Goal: Navigation & Orientation: Find specific page/section

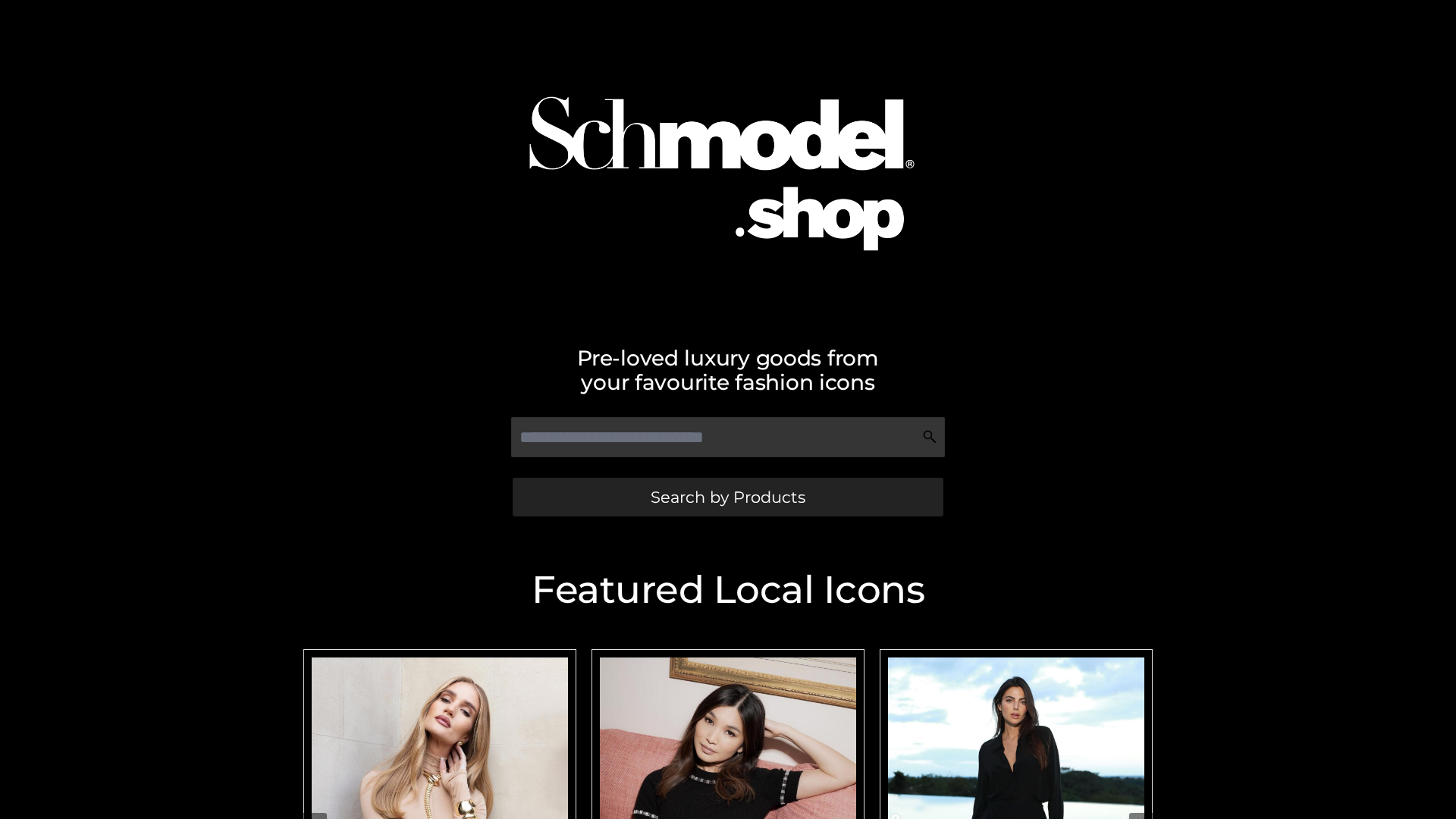
click at [727, 497] on span "Search by Products" at bounding box center [728, 496] width 155 height 16
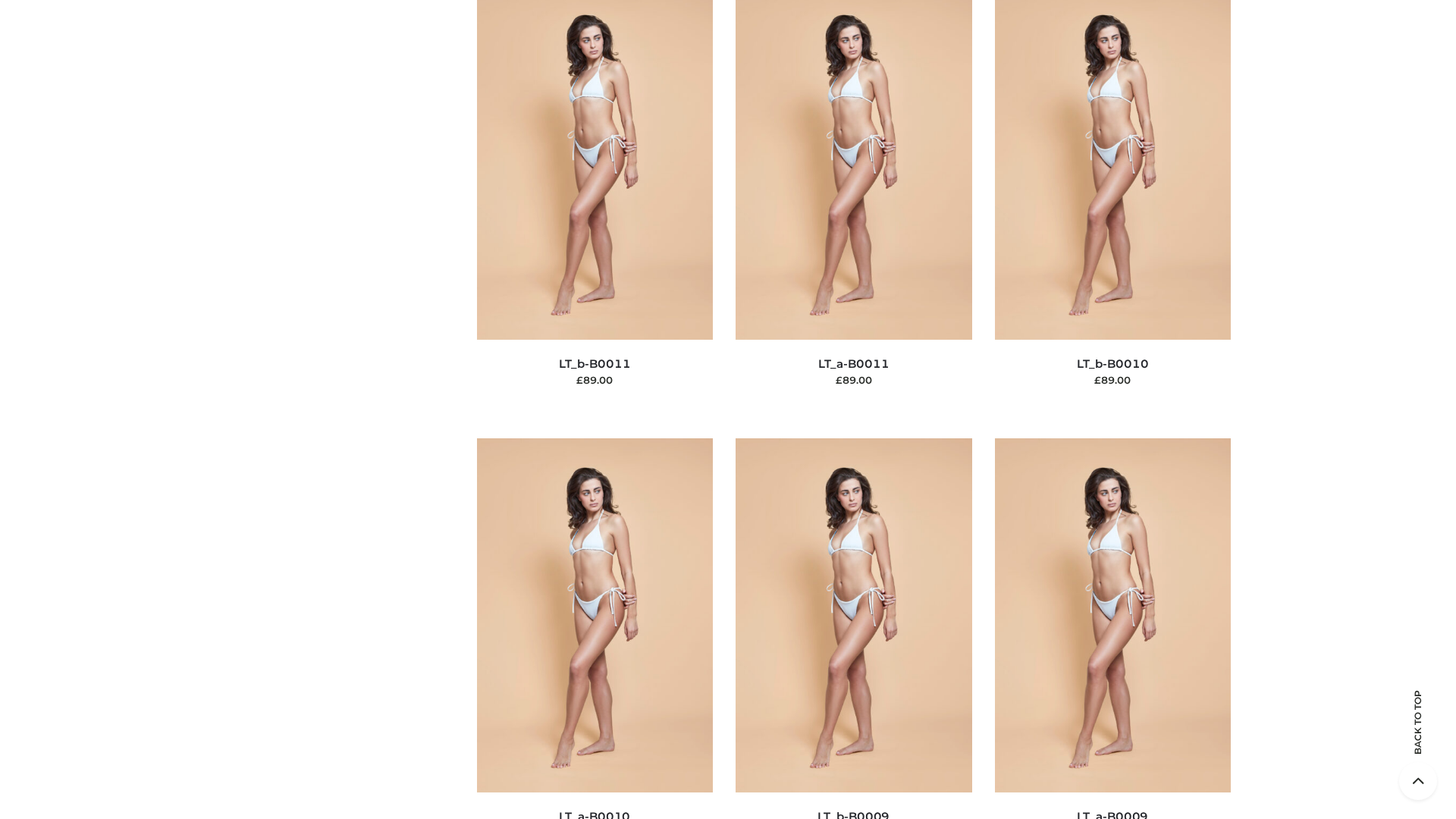
scroll to position [6812, 0]
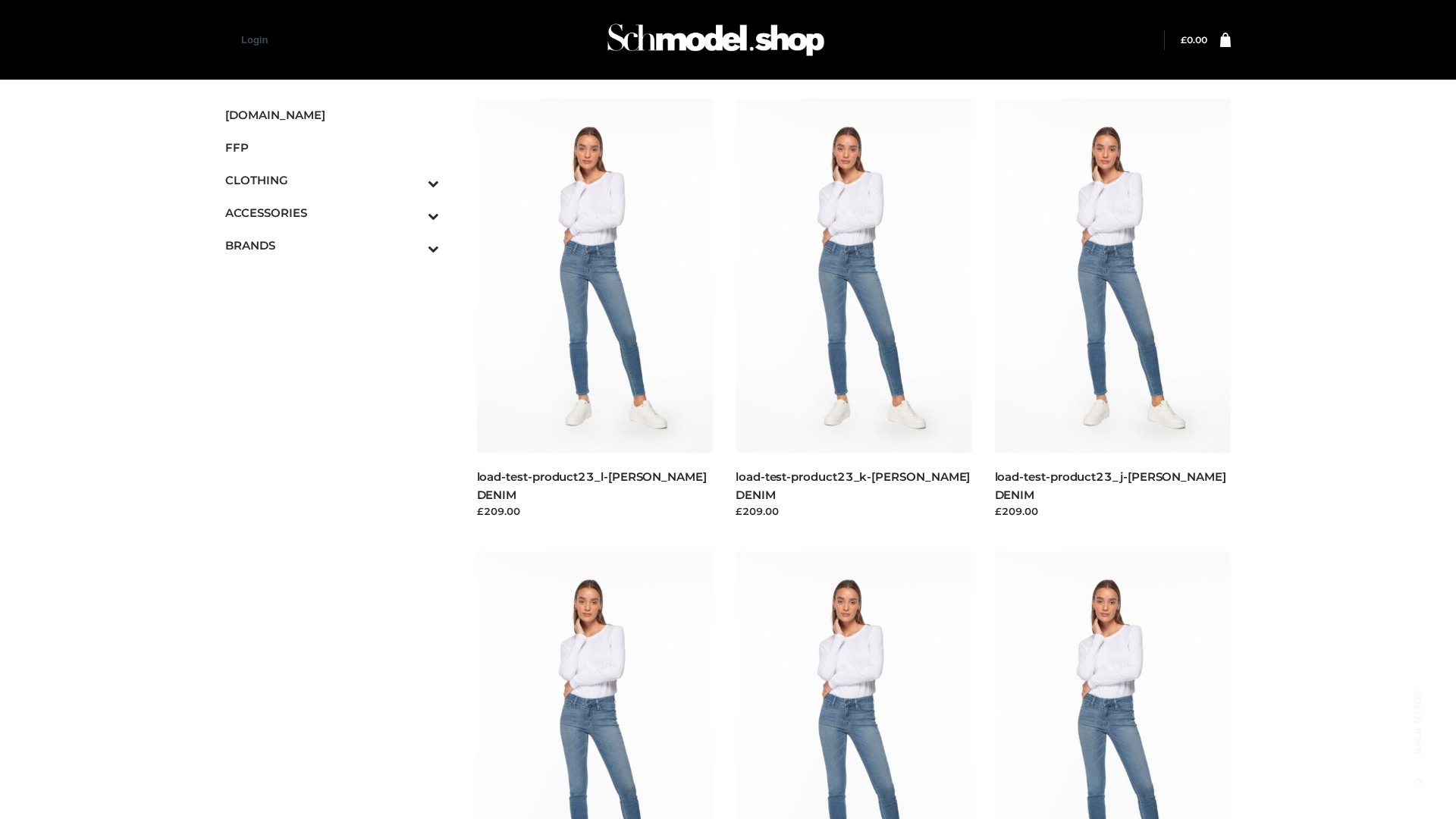
scroll to position [1330, 0]
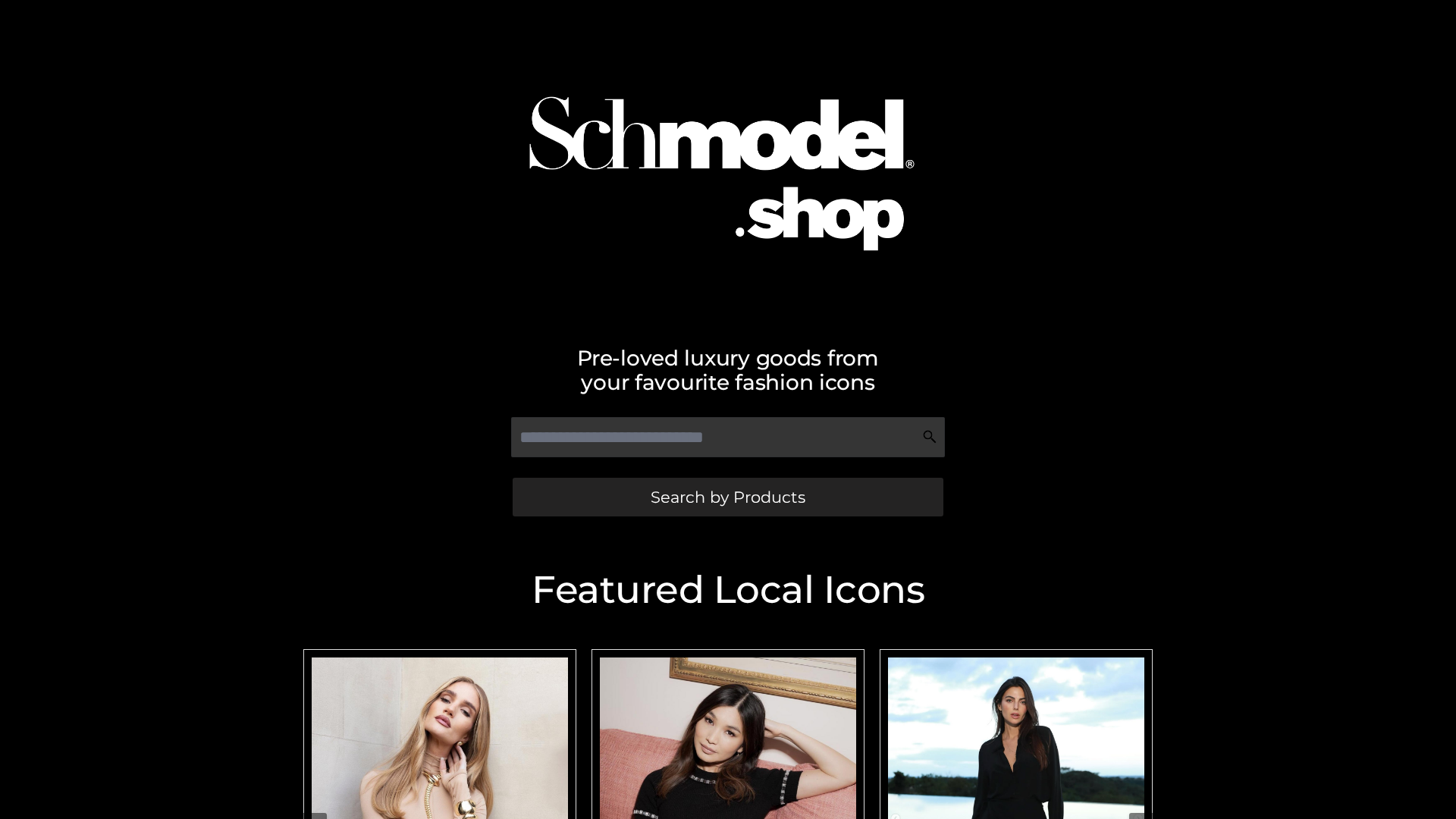
click at [727, 497] on span "Search by Products" at bounding box center [728, 496] width 155 height 16
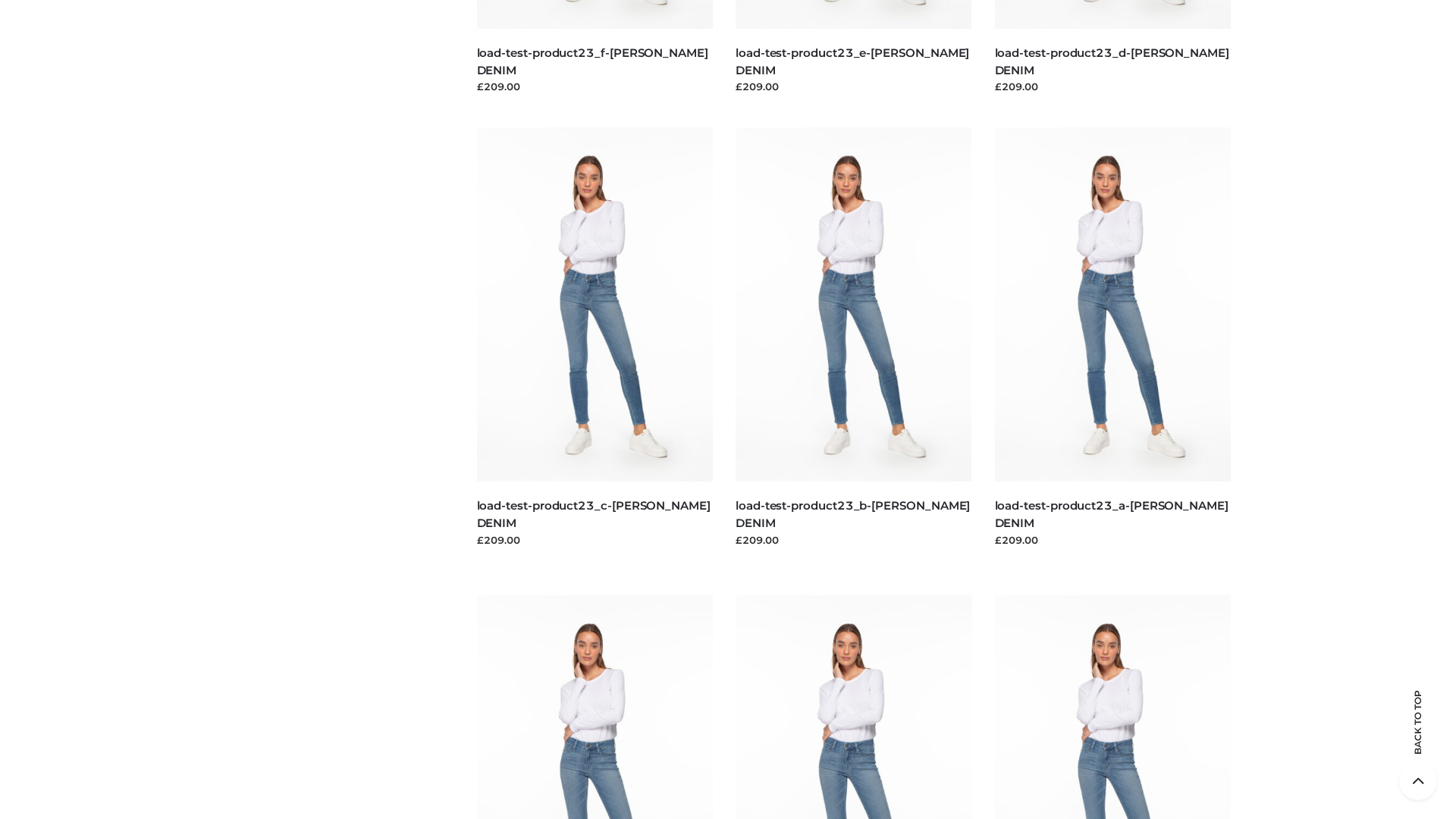
scroll to position [3158, 0]
